Goal: Information Seeking & Learning: Learn about a topic

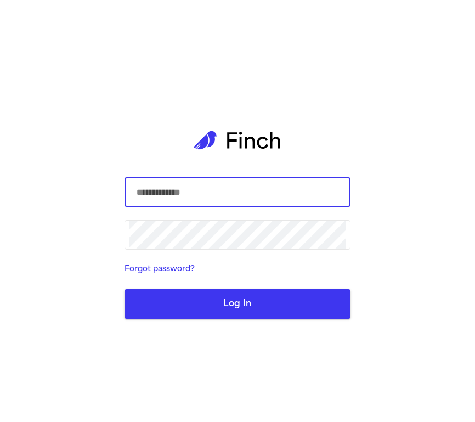
type input "**********"
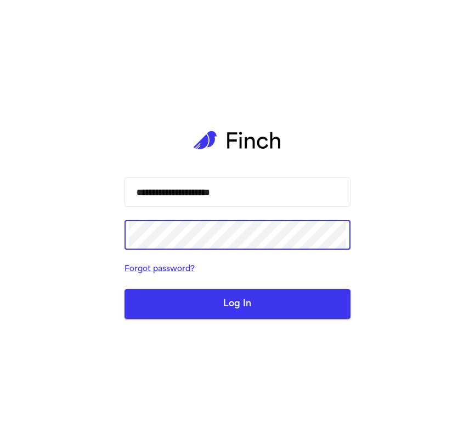
click at [254, 308] on button "Log In" at bounding box center [238, 304] width 226 height 30
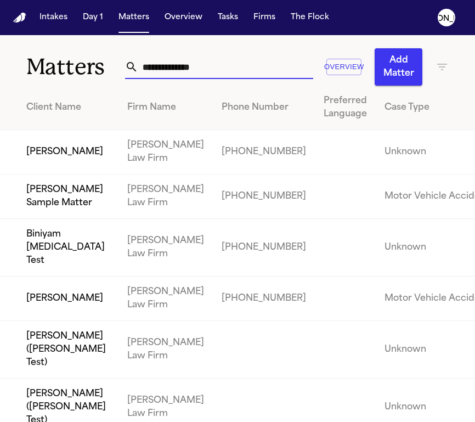
click at [212, 68] on input "text" at bounding box center [225, 67] width 175 height 24
click at [181, 22] on button "Overview" at bounding box center [183, 18] width 47 height 20
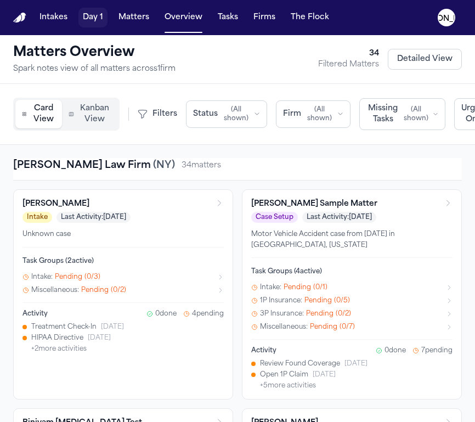
click at [95, 12] on button "Day 1" at bounding box center [92, 18] width 29 height 20
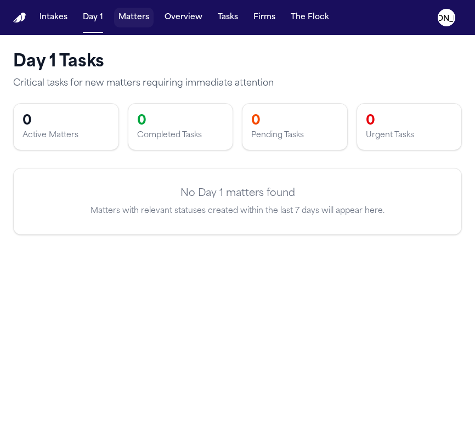
click at [126, 15] on button "Matters" at bounding box center [134, 18] width 40 height 20
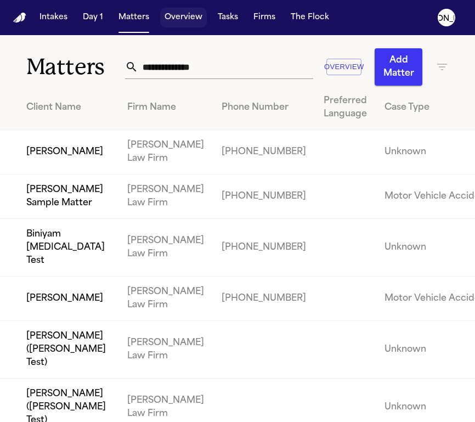
click at [176, 19] on button "Overview" at bounding box center [183, 18] width 47 height 20
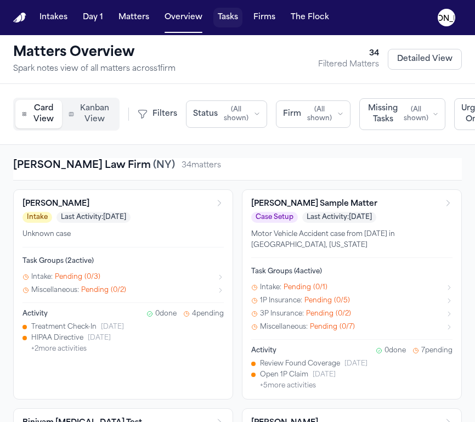
click at [217, 25] on button "Tasks" at bounding box center [227, 18] width 29 height 20
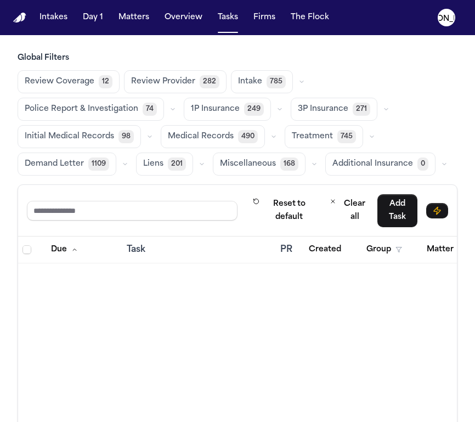
click at [83, 82] on span "Review Coverage" at bounding box center [60, 81] width 70 height 11
click at [175, 75] on button "Review Provider 282" at bounding box center [174, 81] width 103 height 23
click at [245, 87] on span "Intake" at bounding box center [249, 81] width 24 height 11
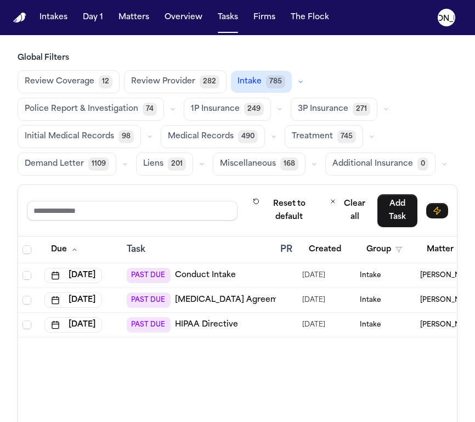
click at [161, 163] on span "Liens" at bounding box center [153, 164] width 20 height 11
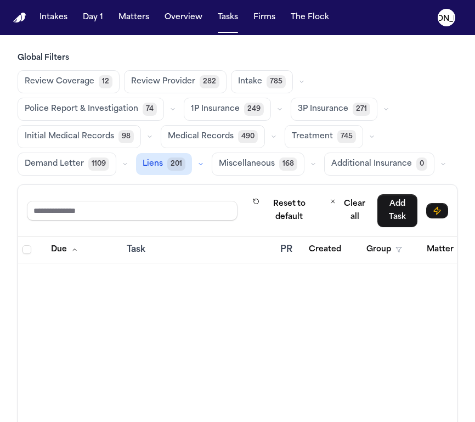
click at [267, 166] on span "Miscellaneous" at bounding box center [247, 164] width 56 height 11
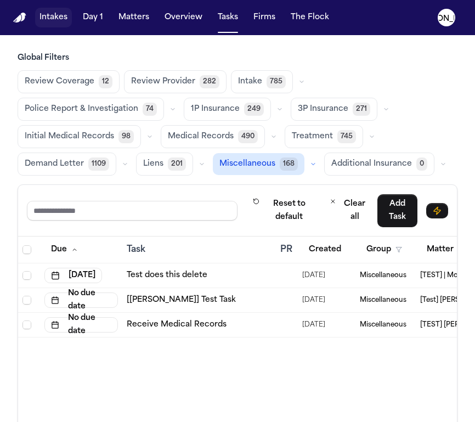
click at [54, 15] on button "Intakes" at bounding box center [53, 18] width 37 height 20
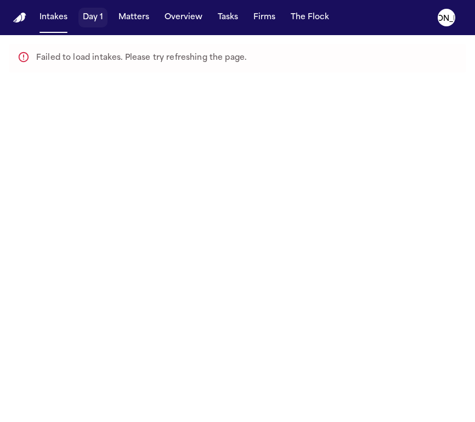
click at [101, 23] on button "Day 1" at bounding box center [92, 18] width 29 height 20
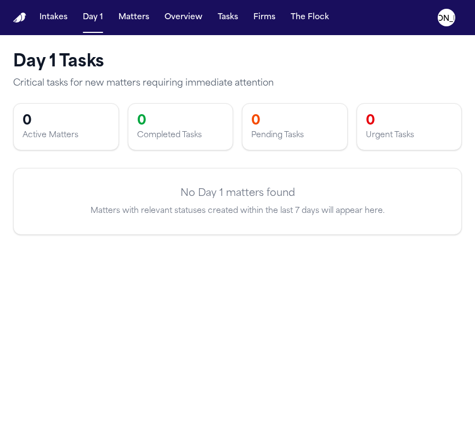
click at [428, 20] on nav "Intakes Day 1 Matters Overview Tasks Firms The [PERSON_NAME]" at bounding box center [237, 17] width 475 height 35
click at [440, 20] on icon "[PERSON_NAME]" at bounding box center [447, 18] width 18 height 18
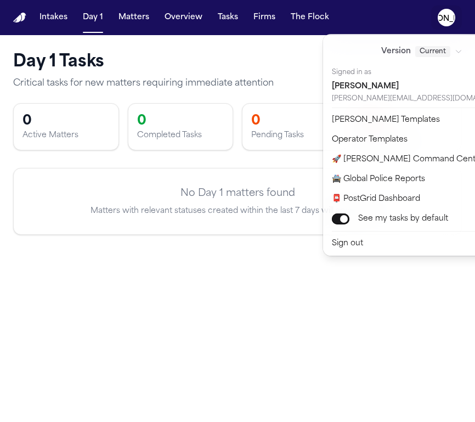
click at [145, 311] on div "Intakes Day 1 Matters Overview Tasks Firms The [PERSON_NAME] Day 1 Tasks Critic…" at bounding box center [237, 211] width 475 height 422
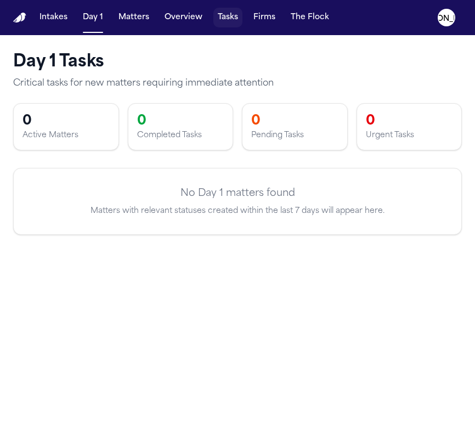
click at [223, 20] on button "Tasks" at bounding box center [227, 18] width 29 height 20
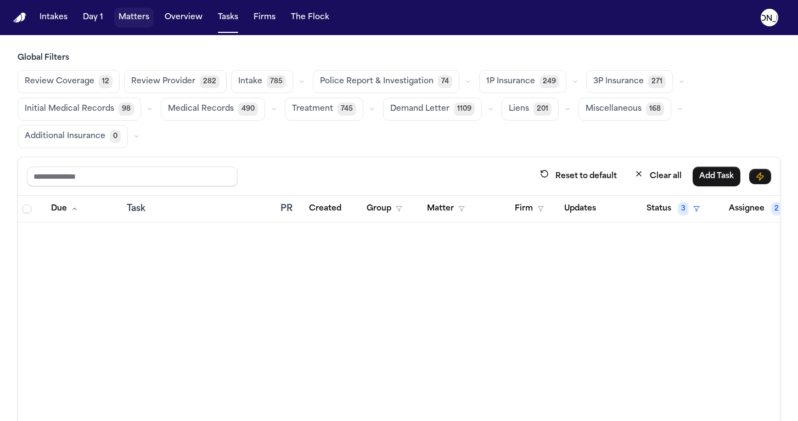
click at [130, 20] on button "Matters" at bounding box center [134, 18] width 40 height 20
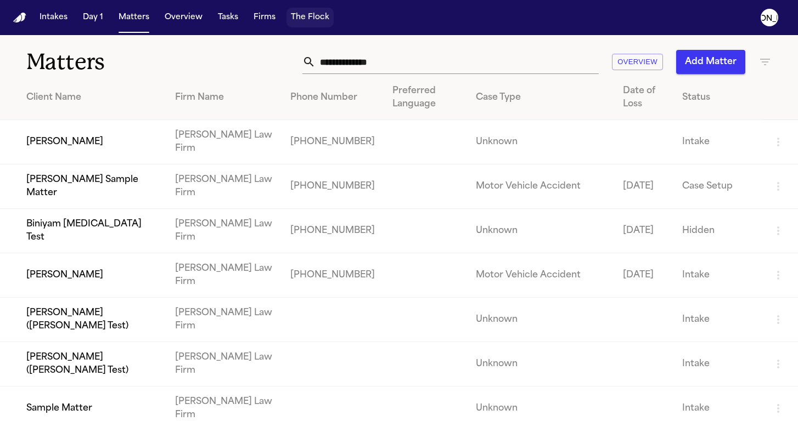
click at [307, 17] on button "The Flock" at bounding box center [309, 18] width 47 height 20
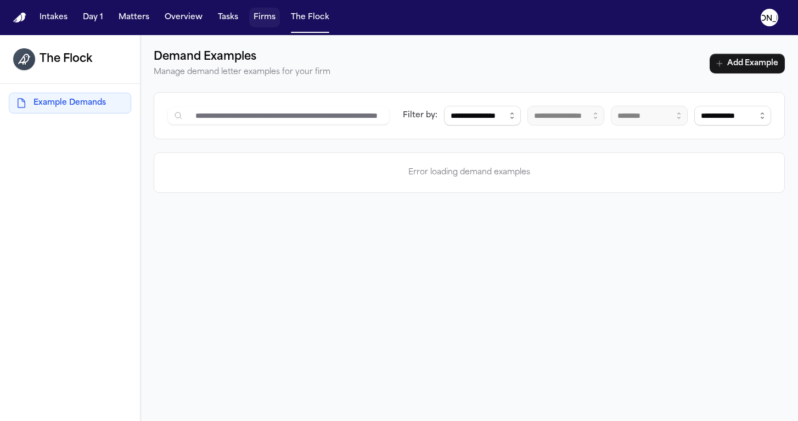
click at [259, 13] on button "Firms" at bounding box center [264, 18] width 31 height 20
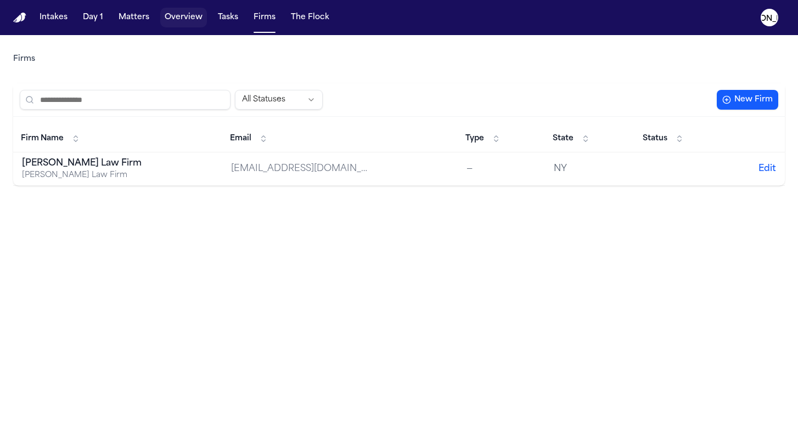
click at [194, 23] on button "Overview" at bounding box center [183, 18] width 47 height 20
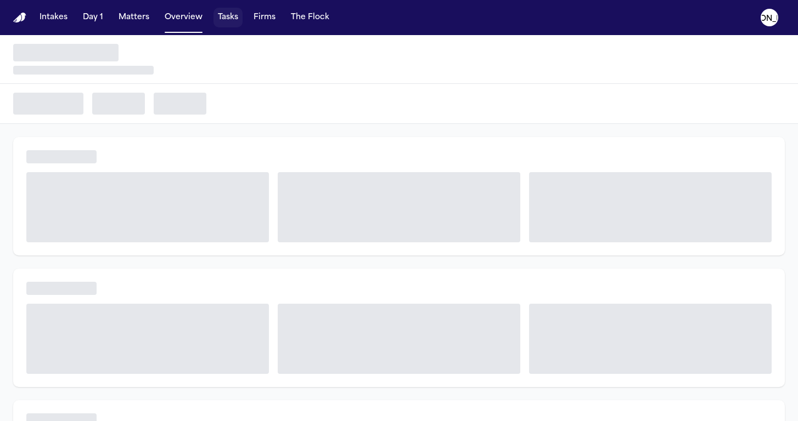
click at [219, 19] on button "Tasks" at bounding box center [227, 18] width 29 height 20
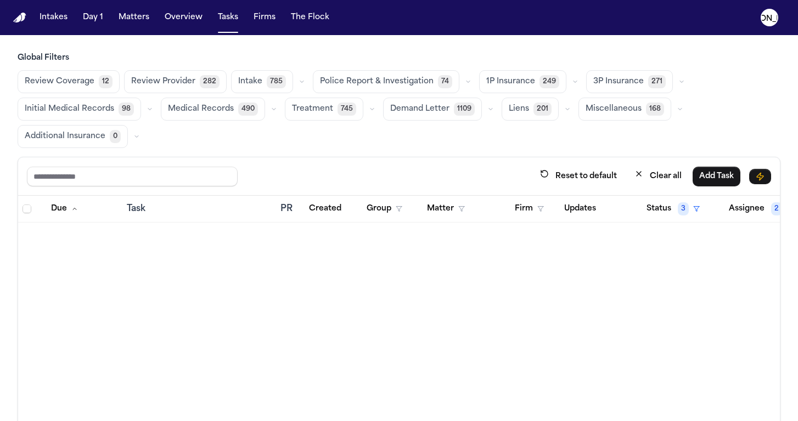
click at [305, 29] on nav "Intakes Day 1 Matters Overview Tasks Firms The [PERSON_NAME]" at bounding box center [399, 17] width 798 height 35
click at [305, 28] on nav "Intakes Day 1 Matters Overview Tasks Firms The [PERSON_NAME]" at bounding box center [399, 17] width 798 height 35
click at [304, 25] on button "The Flock" at bounding box center [309, 18] width 47 height 20
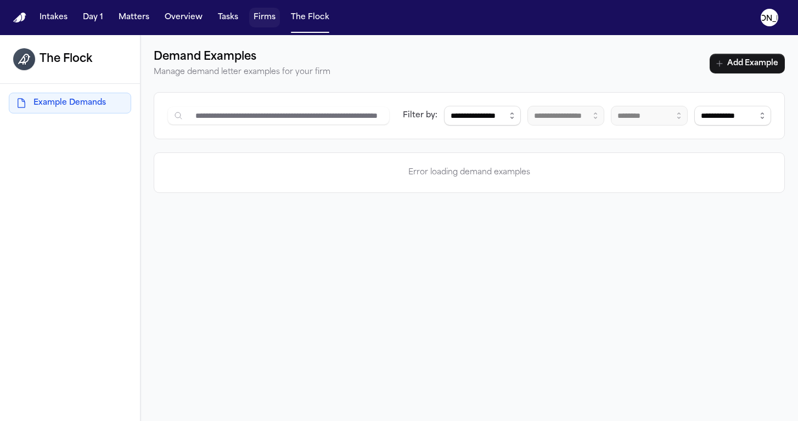
click at [272, 26] on button "Firms" at bounding box center [264, 18] width 31 height 20
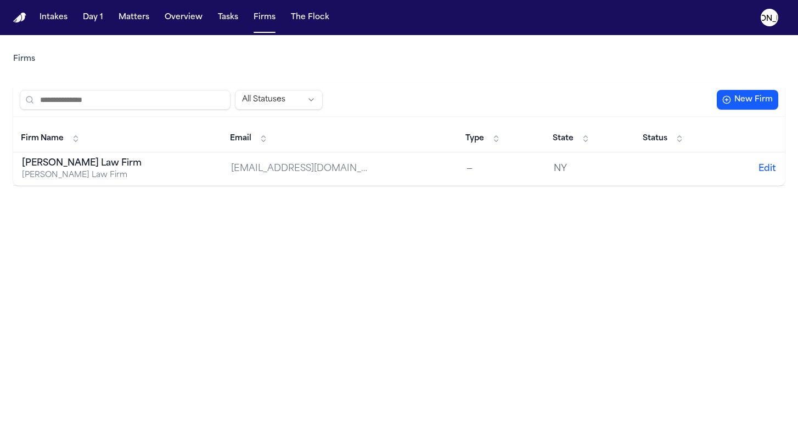
click at [209, 15] on div "Intakes Day 1 Matters Overview Tasks Firms The Flock" at bounding box center [184, 18] width 299 height 20
click at [220, 17] on button "Tasks" at bounding box center [227, 18] width 29 height 20
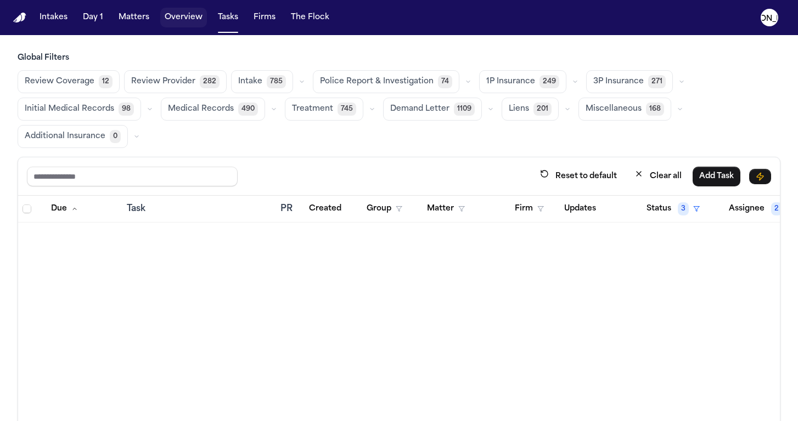
click at [188, 21] on button "Overview" at bounding box center [183, 18] width 47 height 20
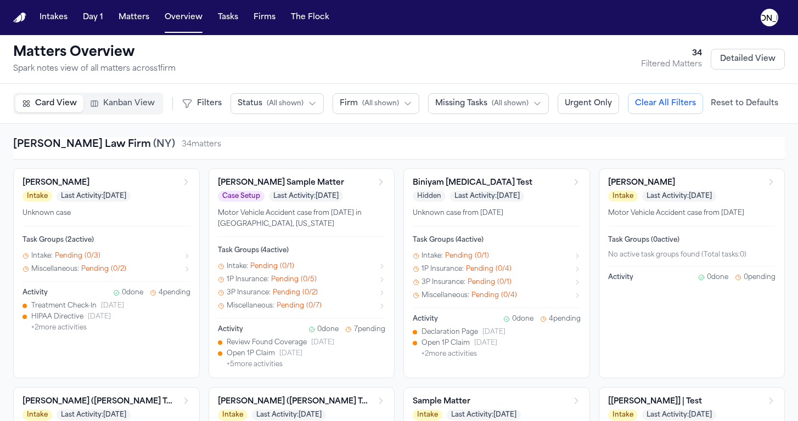
click at [328, 220] on p "Motor Vehicle Accident case from [DATE] in [GEOGRAPHIC_DATA], [US_STATE]" at bounding box center [302, 219] width 168 height 21
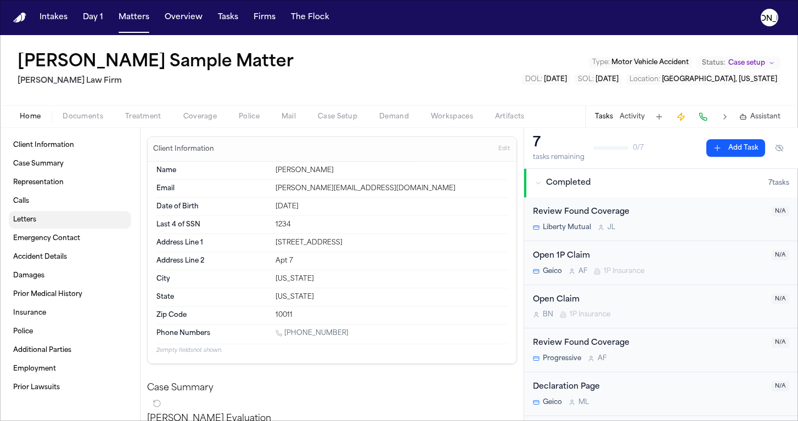
click at [47, 222] on link "Letters" at bounding box center [70, 220] width 122 height 18
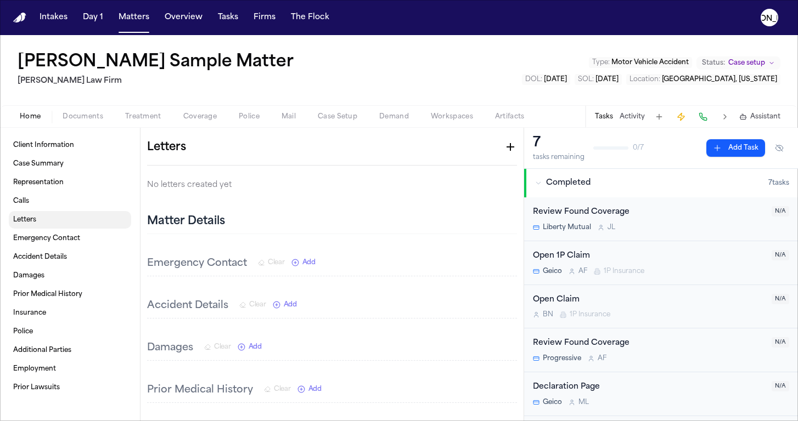
scroll to position [1195, 0]
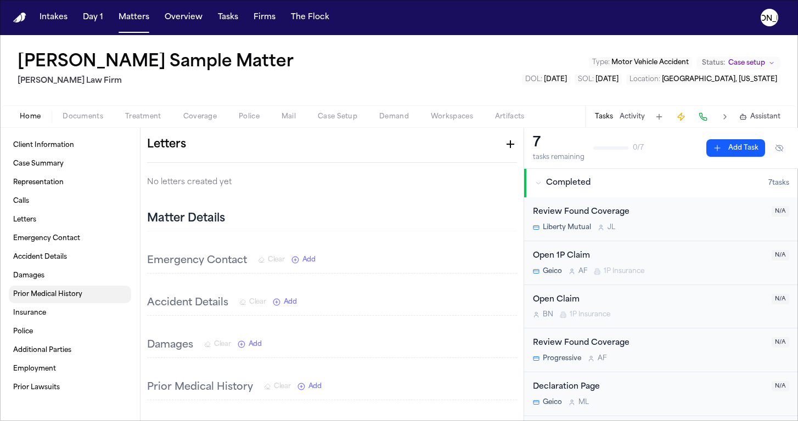
click at [53, 296] on span "Prior Medical History" at bounding box center [47, 294] width 69 height 9
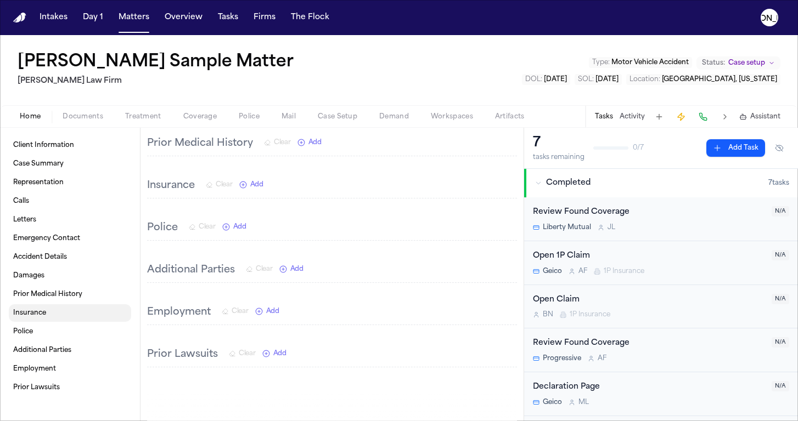
click at [46, 318] on link "Insurance" at bounding box center [70, 314] width 122 height 18
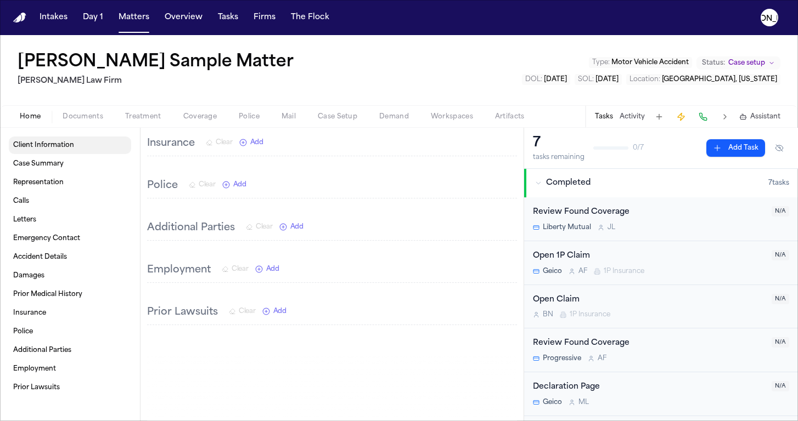
click at [67, 145] on span "Client Information" at bounding box center [43, 145] width 61 height 9
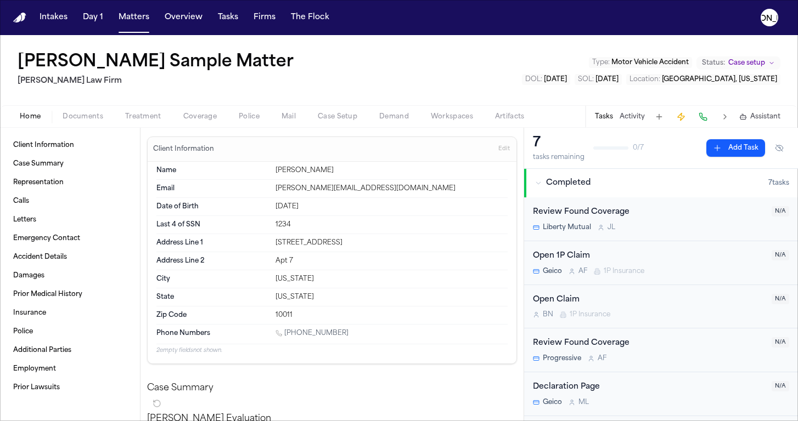
click at [31, 115] on span "Home" at bounding box center [30, 116] width 21 height 9
